Goal: Find specific page/section: Find specific page/section

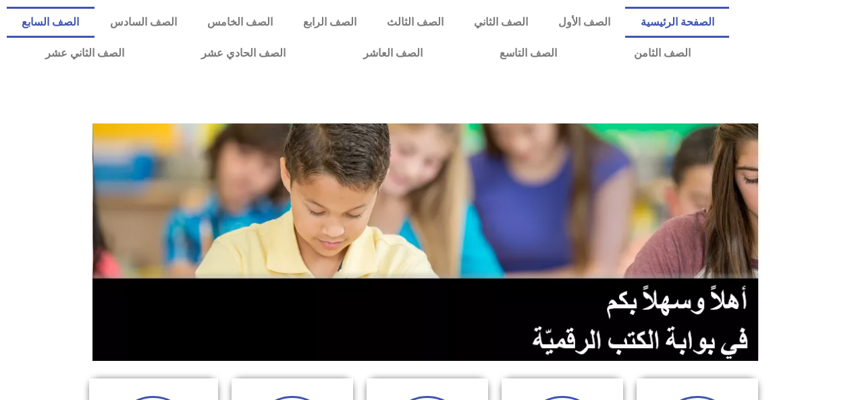
click at [94, 28] on link "الصف السابع" at bounding box center [51, 22] width 88 height 31
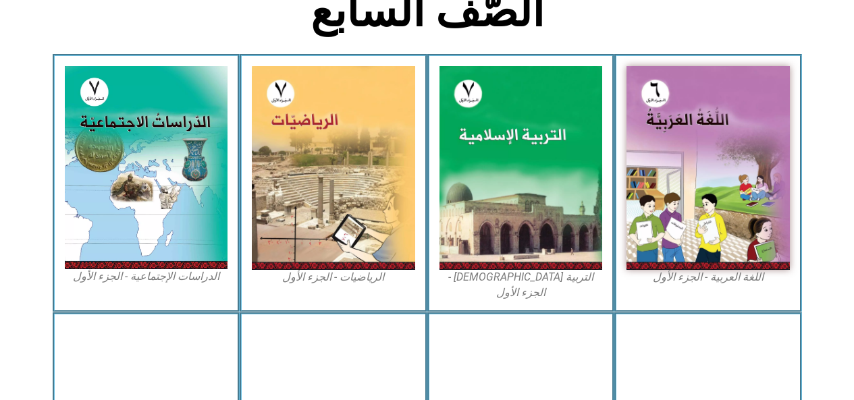
scroll to position [366, 0]
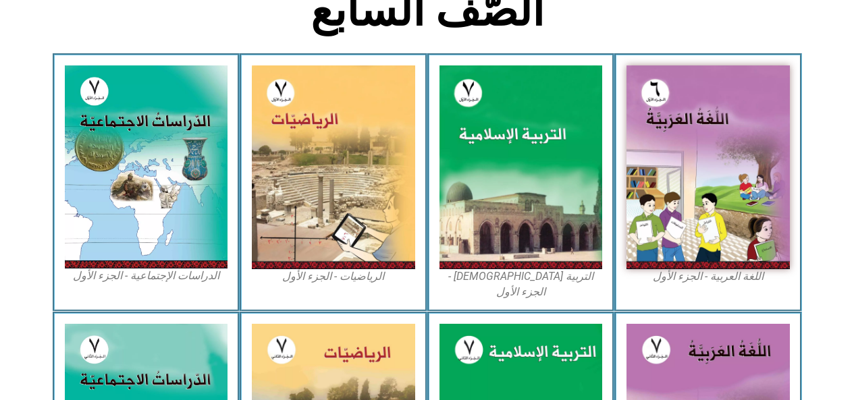
click at [163, 181] on img at bounding box center [146, 166] width 163 height 203
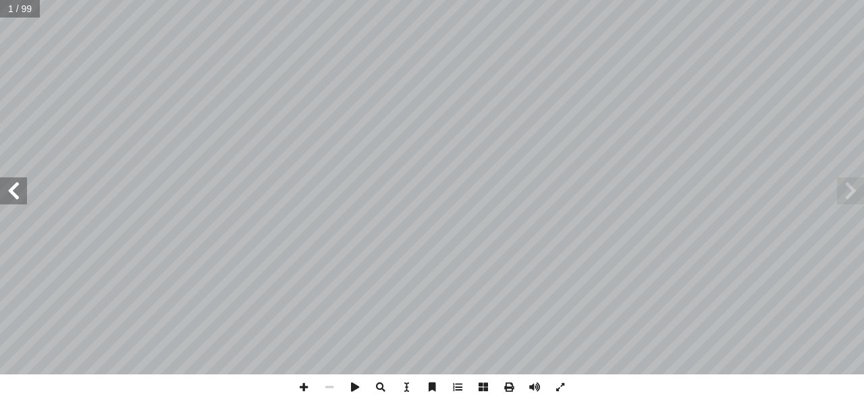
click at [852, 186] on span at bounding box center [850, 190] width 27 height 27
click at [859, 183] on span at bounding box center [850, 190] width 27 height 27
click at [857, 185] on span at bounding box center [850, 190] width 27 height 27
click at [848, 189] on span at bounding box center [850, 190] width 27 height 27
click at [9, 188] on span at bounding box center [13, 190] width 27 height 27
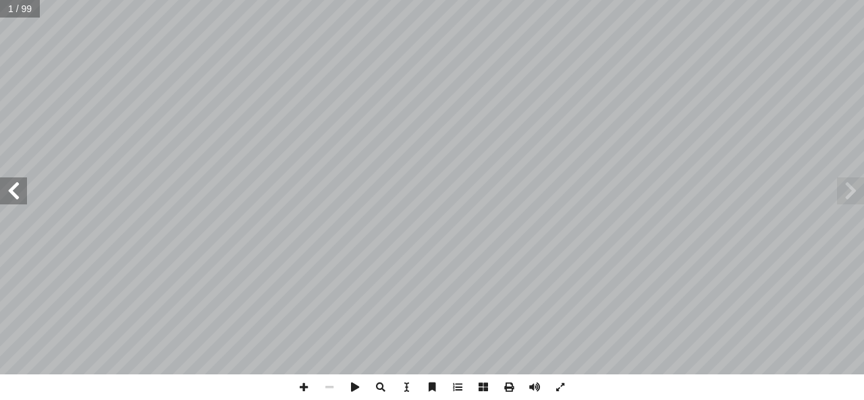
click at [9, 190] on span at bounding box center [13, 190] width 27 height 27
click at [11, 191] on span at bounding box center [13, 190] width 27 height 27
click at [7, 196] on span at bounding box center [13, 190] width 27 height 27
click at [7, 194] on span at bounding box center [13, 190] width 27 height 27
